Goal: Task Accomplishment & Management: Use online tool/utility

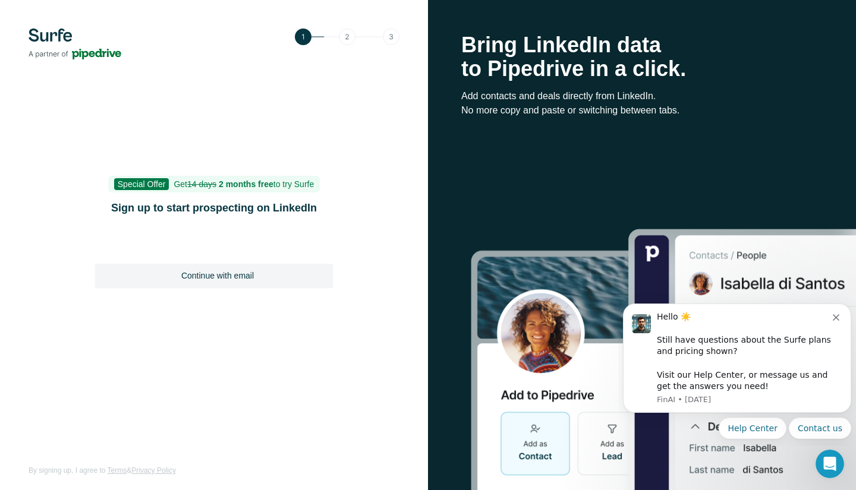
click at [208, 276] on span "Continue with email" at bounding box center [217, 276] width 72 height 12
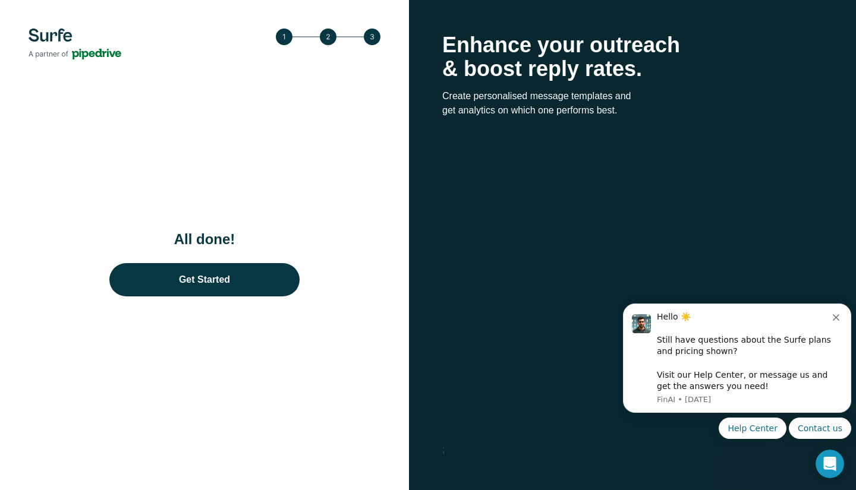
click at [200, 279] on link "Get Started" at bounding box center [204, 279] width 190 height 33
